Goal: Information Seeking & Learning: Learn about a topic

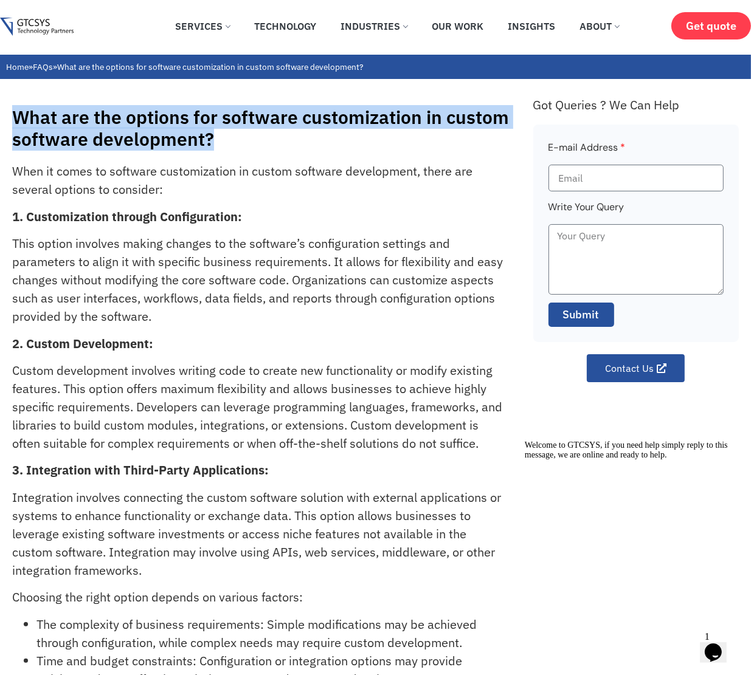
drag, startPoint x: 212, startPoint y: 147, endPoint x: 14, endPoint y: 118, distance: 199.7
click at [14, 118] on h1 "What are the options for software customization in custom software development?" at bounding box center [266, 128] width 509 height 44
copy h1 "What are the options for software customization in custom software development?"
click at [30, 26] on img at bounding box center [37, 27] width 74 height 19
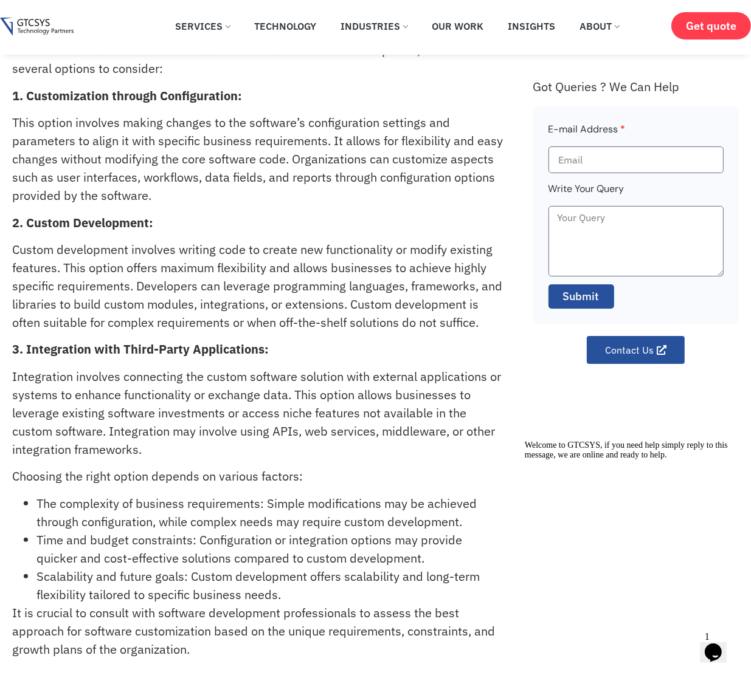
scroll to position [61, 0]
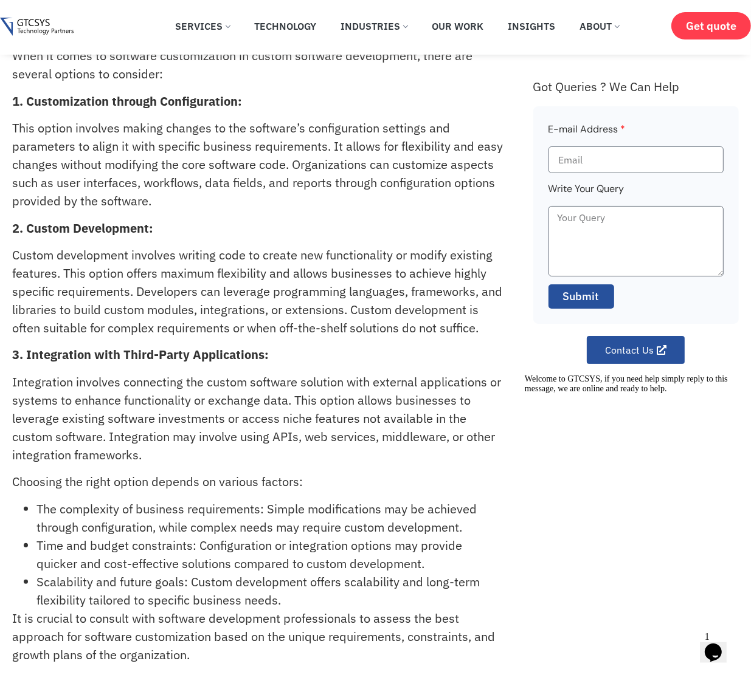
click at [301, 423] on p "Integration involves connecting the custom software solution with external appl…" at bounding box center [259, 418] width 494 height 91
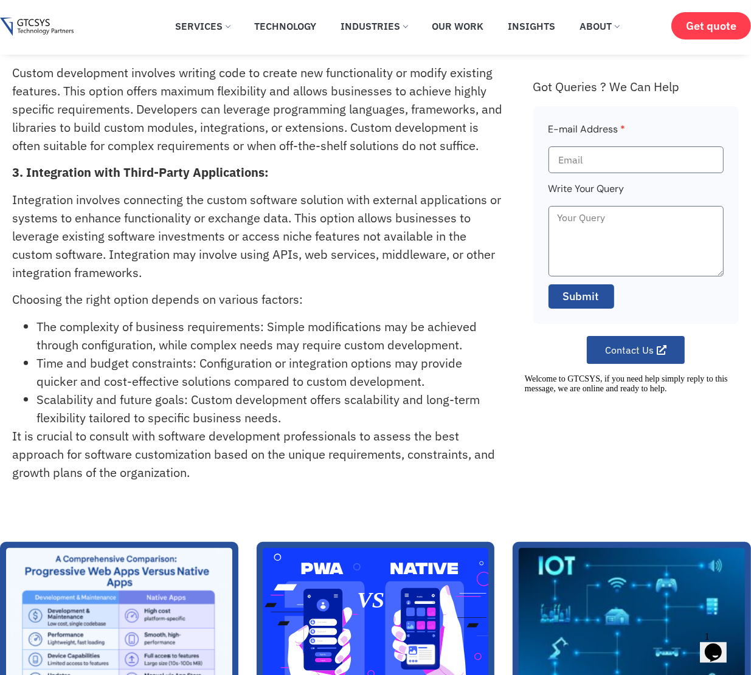
click at [313, 410] on li "Scalability and future goals: Custom development offers scalability and long-te…" at bounding box center [270, 409] width 469 height 36
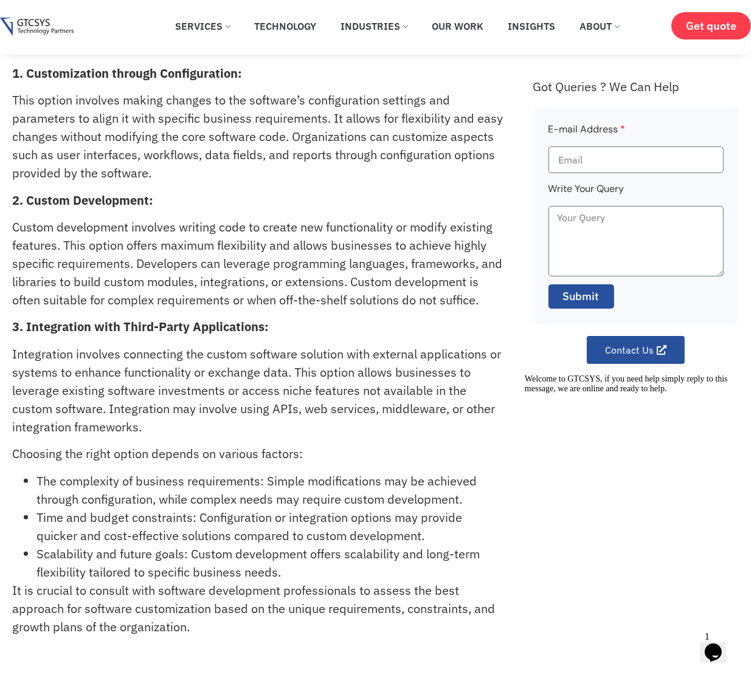
scroll to position [0, 0]
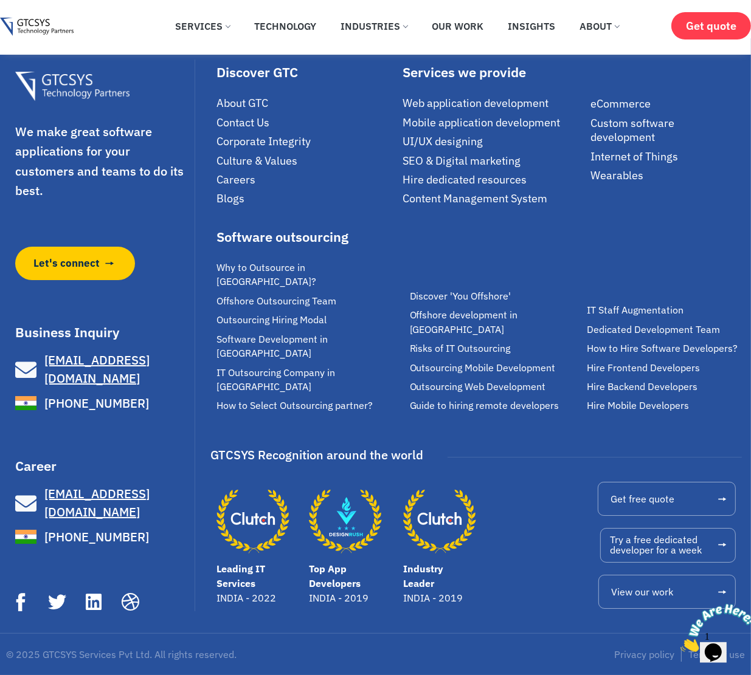
scroll to position [4302, 0]
